Goal: Information Seeking & Learning: Find specific fact

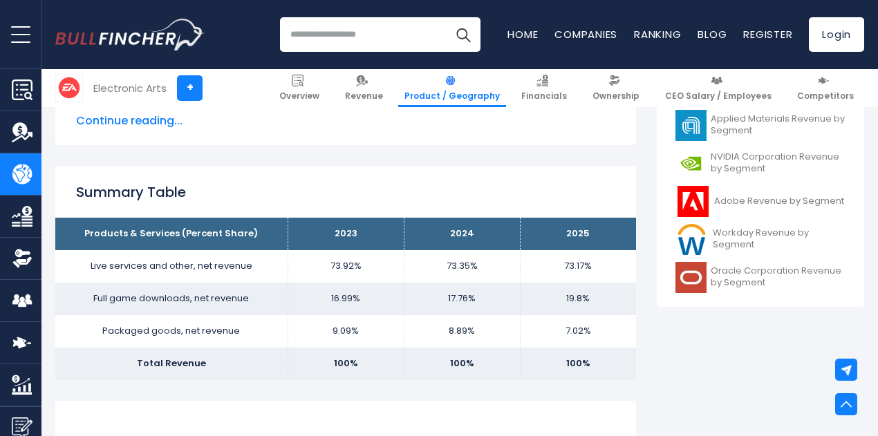
scroll to position [526, 0]
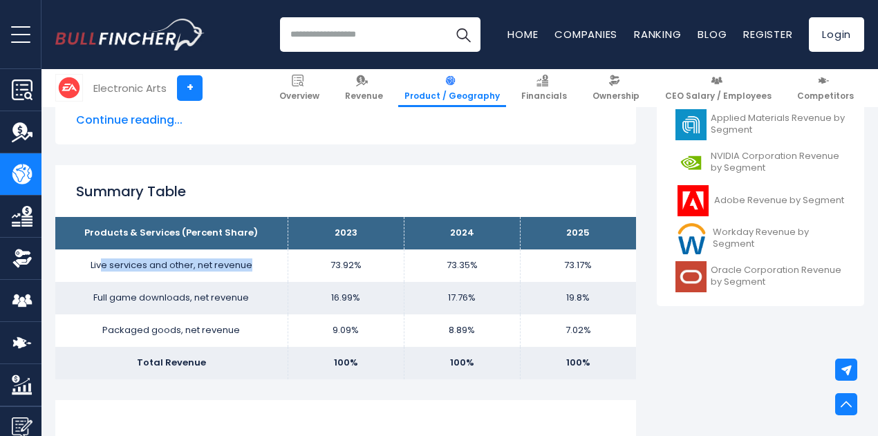
drag, startPoint x: 93, startPoint y: 269, endPoint x: 244, endPoint y: 276, distance: 151.6
click at [244, 276] on td "Live services and other, net revenue" at bounding box center [171, 266] width 232 height 33
drag, startPoint x: 569, startPoint y: 264, endPoint x: 553, endPoint y: 261, distance: 16.1
click at [553, 261] on td "73.17%" at bounding box center [578, 266] width 116 height 33
click at [567, 265] on td "73.17%" at bounding box center [578, 266] width 116 height 33
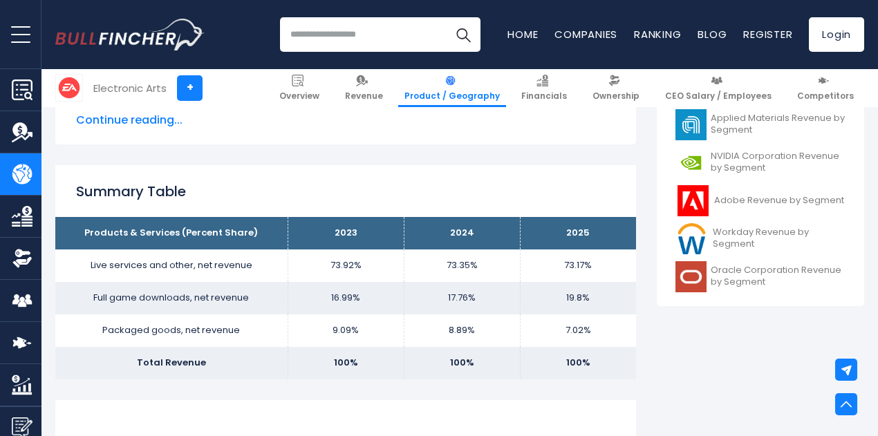
click at [109, 272] on td "Live services and other, net revenue" at bounding box center [171, 266] width 232 height 33
click at [567, 269] on td "73.17%" at bounding box center [578, 266] width 116 height 33
drag, startPoint x: 72, startPoint y: 301, endPoint x: 234, endPoint y: 302, distance: 161.8
click at [234, 302] on td "Full game downloads, net revenue" at bounding box center [171, 298] width 232 height 33
click at [574, 294] on td "19.8%" at bounding box center [578, 298] width 116 height 33
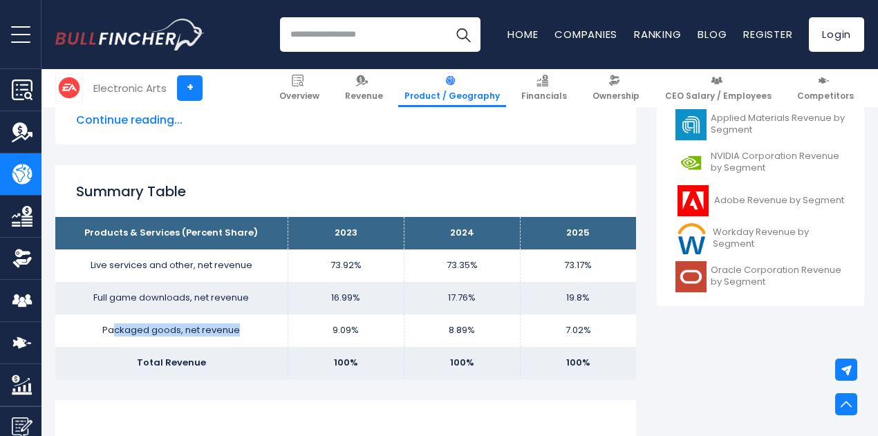
drag, startPoint x: 102, startPoint y: 330, endPoint x: 239, endPoint y: 347, distance: 137.9
click at [239, 347] on td "Packaged goods, net revenue" at bounding box center [171, 331] width 232 height 33
click at [107, 324] on td "Packaged goods, net revenue" at bounding box center [171, 331] width 232 height 33
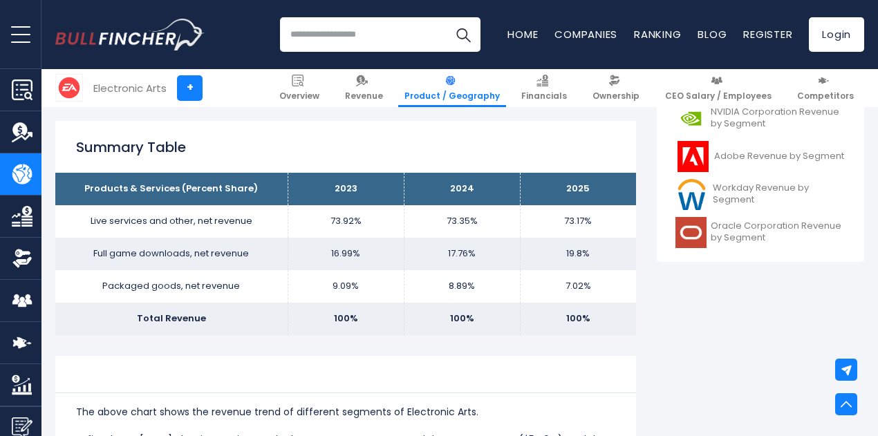
scroll to position [574, 0]
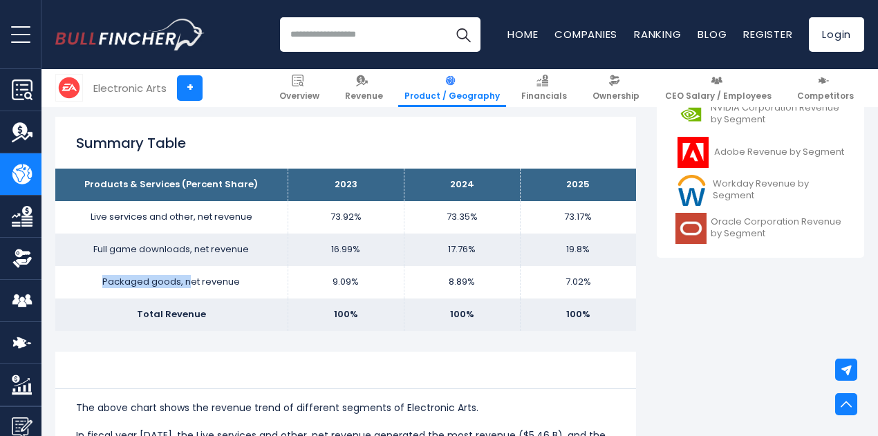
drag, startPoint x: 82, startPoint y: 277, endPoint x: 180, endPoint y: 281, distance: 98.3
click at [180, 281] on td "Packaged goods, net revenue" at bounding box center [171, 282] width 232 height 33
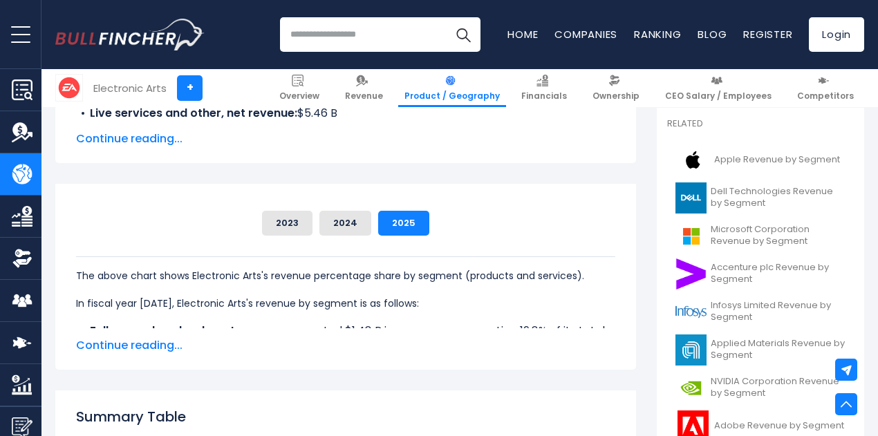
scroll to position [289, 0]
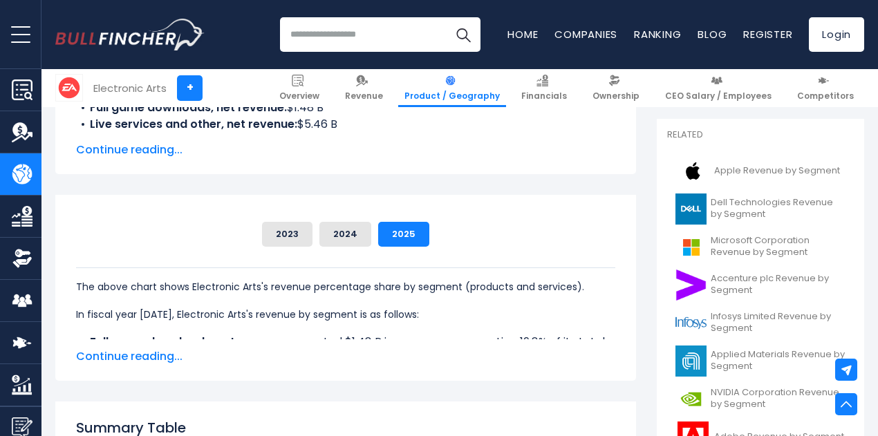
click at [141, 350] on span "Continue reading..." at bounding box center [345, 357] width 539 height 17
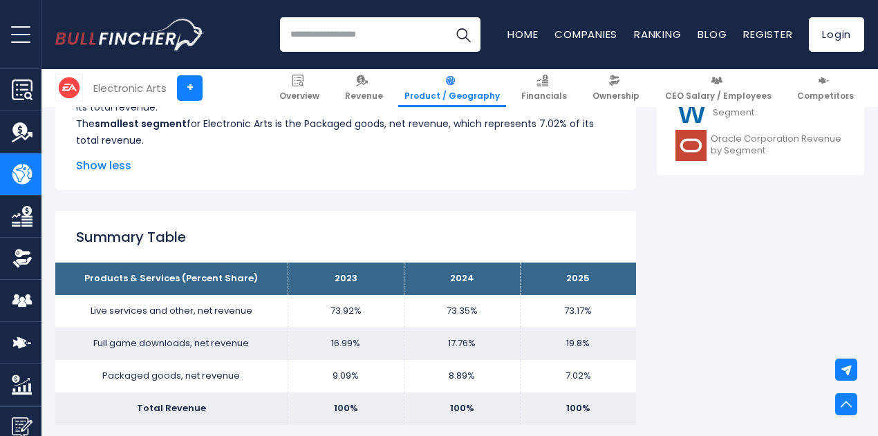
scroll to position [796, 0]
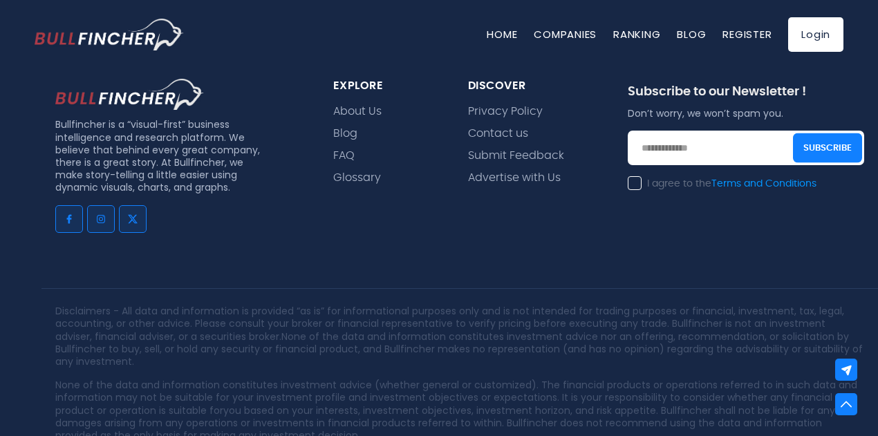
scroll to position [3043, 0]
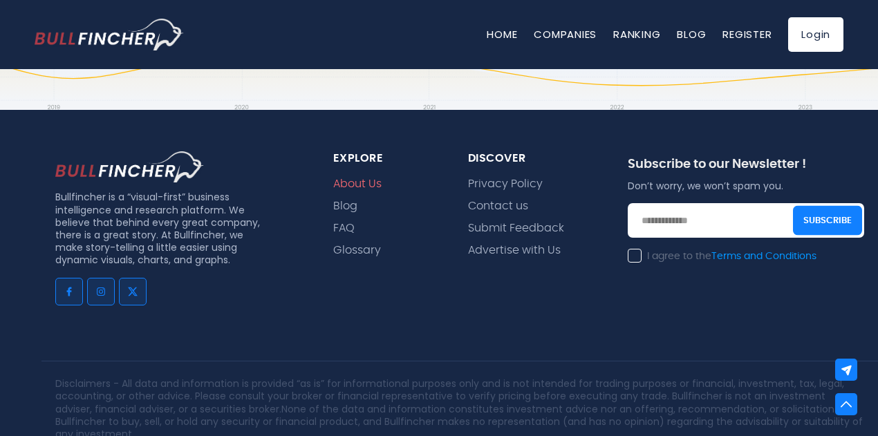
click at [373, 187] on link "About Us" at bounding box center [357, 184] width 48 height 13
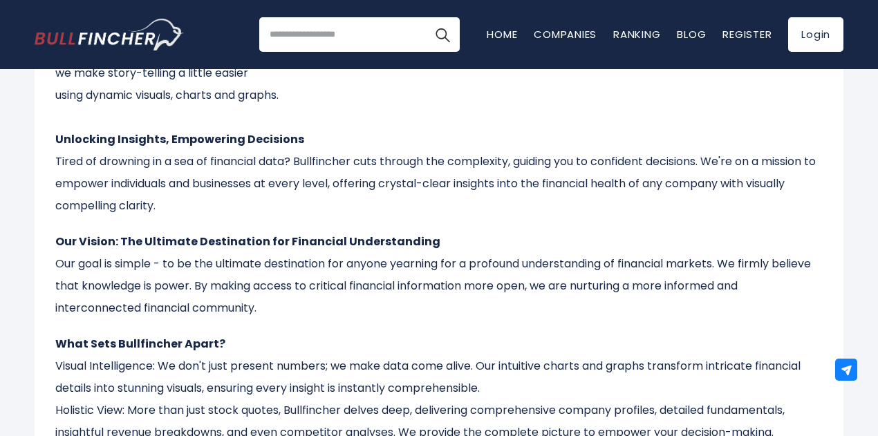
scroll to position [207, 0]
